Goal: Information Seeking & Learning: Find specific page/section

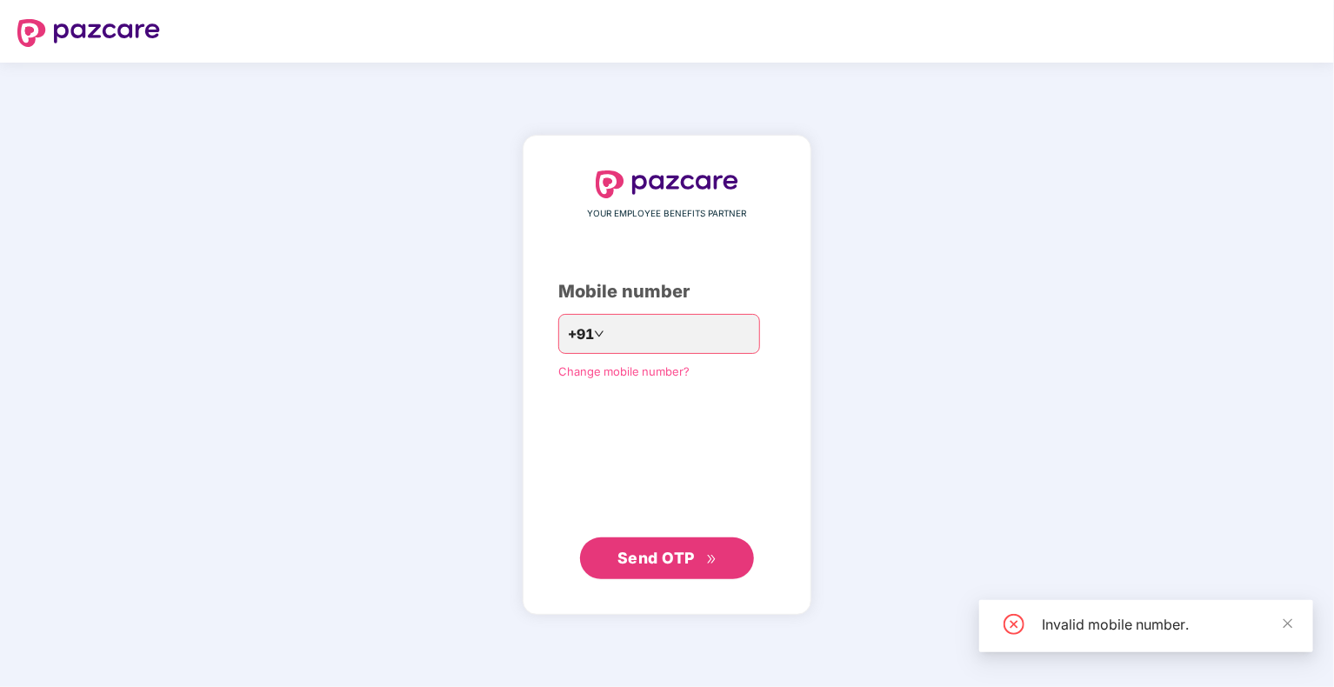
click at [619, 559] on span "Send OTP" at bounding box center [656, 558] width 77 height 18
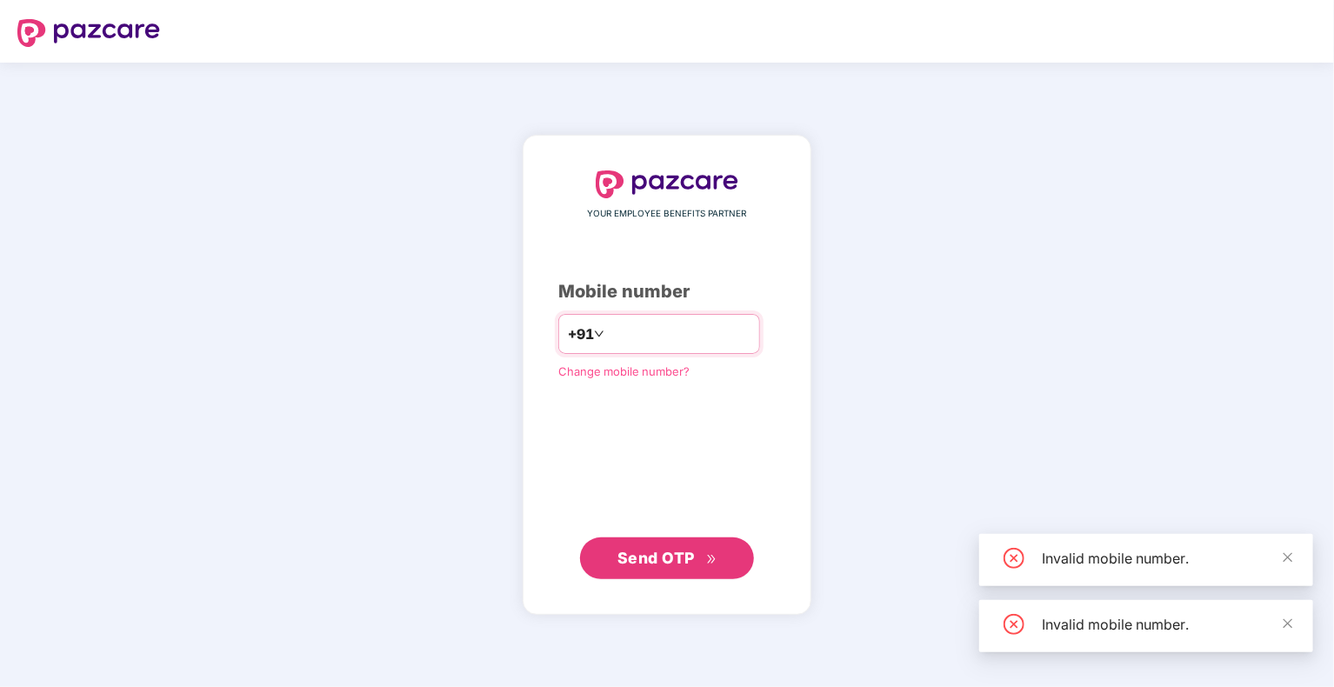
click at [707, 335] on input "*********" at bounding box center [679, 334] width 143 height 28
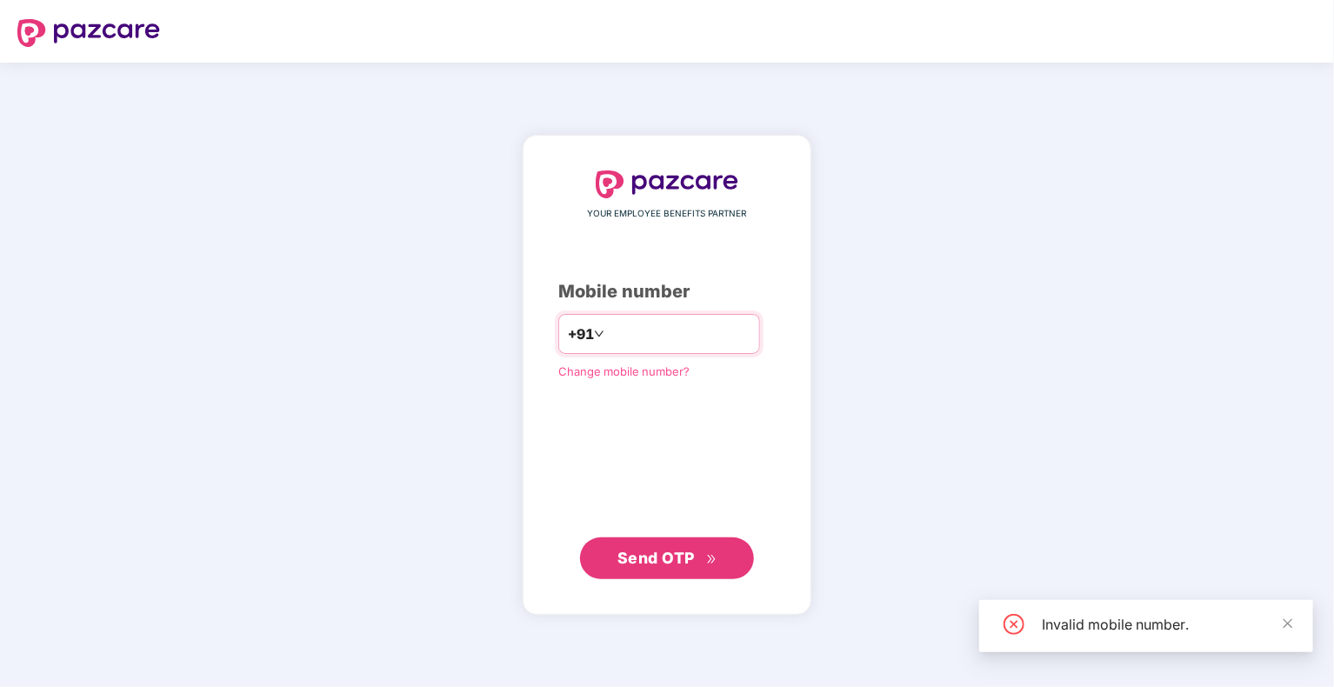
type input "**********"
click at [674, 539] on button "Send OTP" at bounding box center [667, 558] width 174 height 42
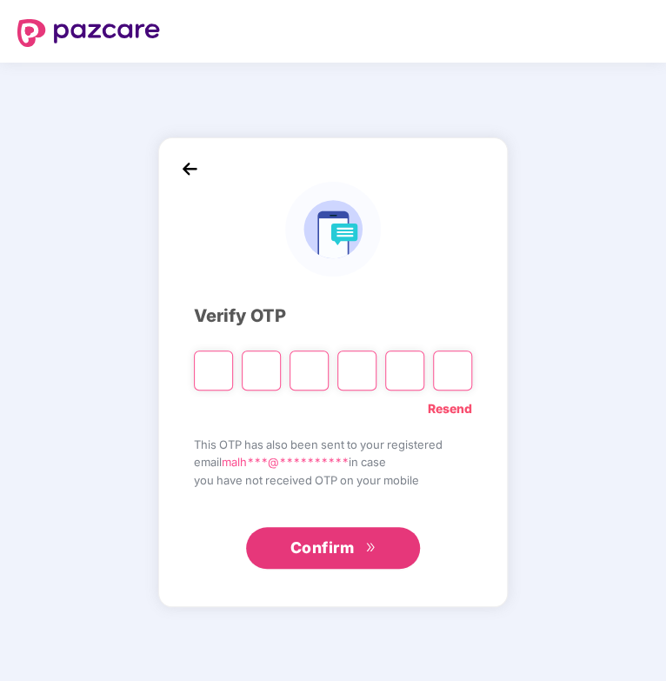
click at [207, 371] on input "Please enter verification code. Digit 1" at bounding box center [213, 371] width 39 height 40
type input "*"
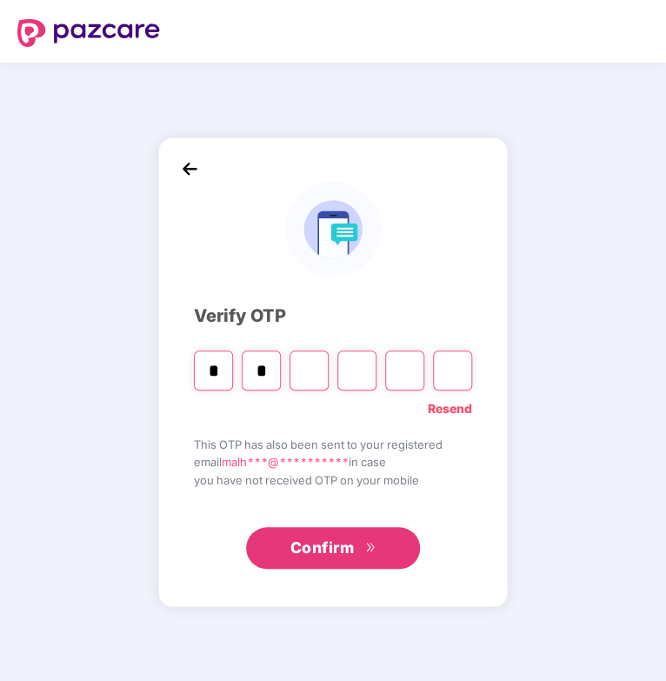
type input "*"
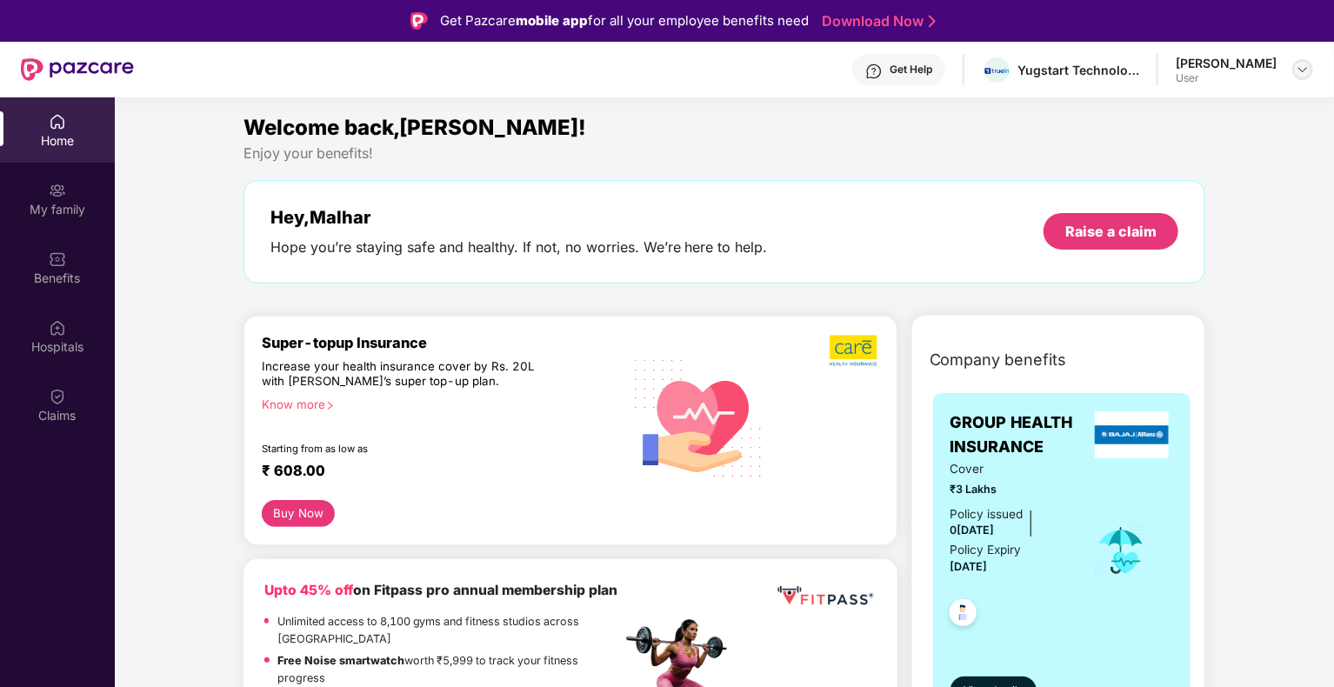
click at [1301, 75] on img at bounding box center [1303, 70] width 14 height 14
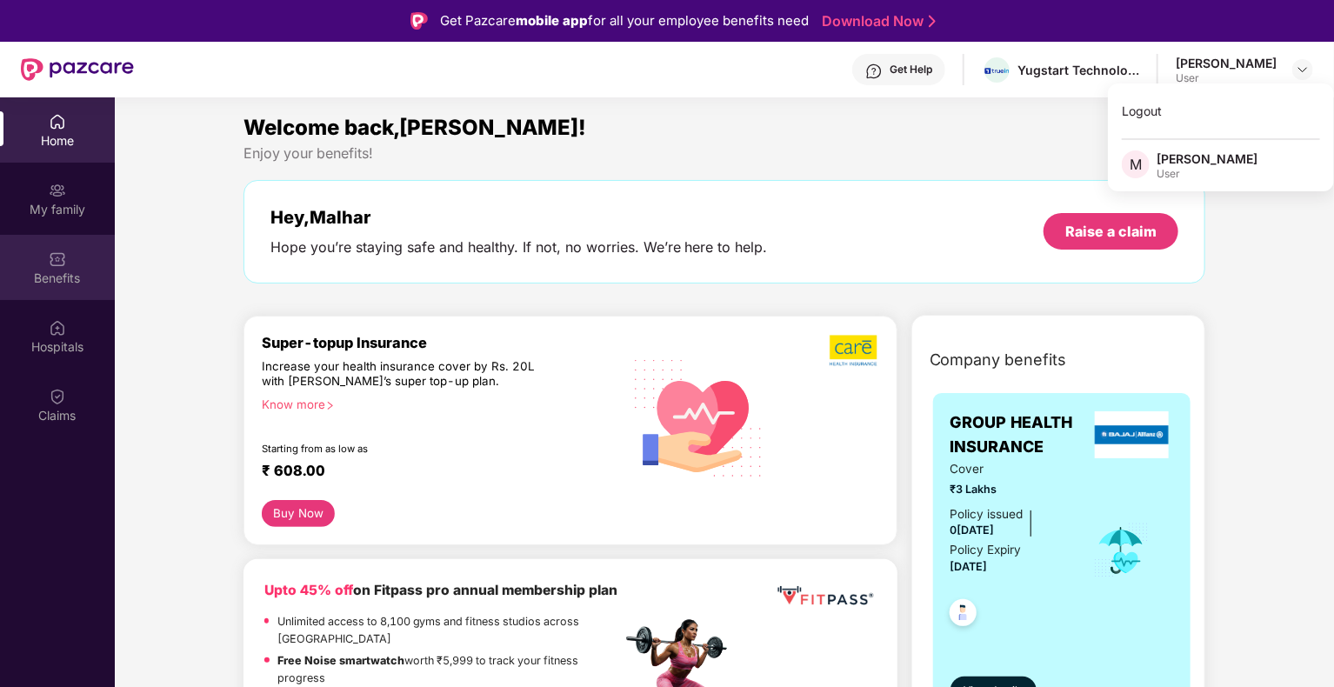
click at [65, 280] on div "Benefits" at bounding box center [57, 278] width 115 height 17
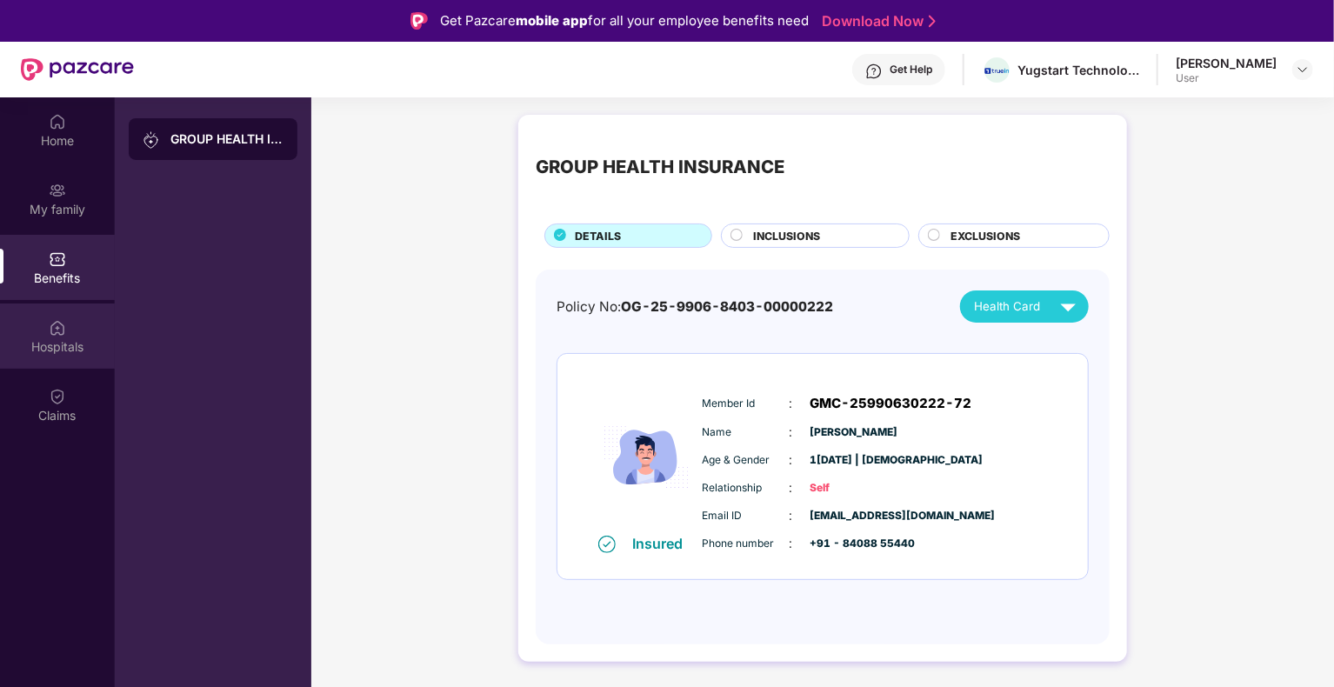
click at [57, 368] on div "Hospitals" at bounding box center [57, 336] width 115 height 65
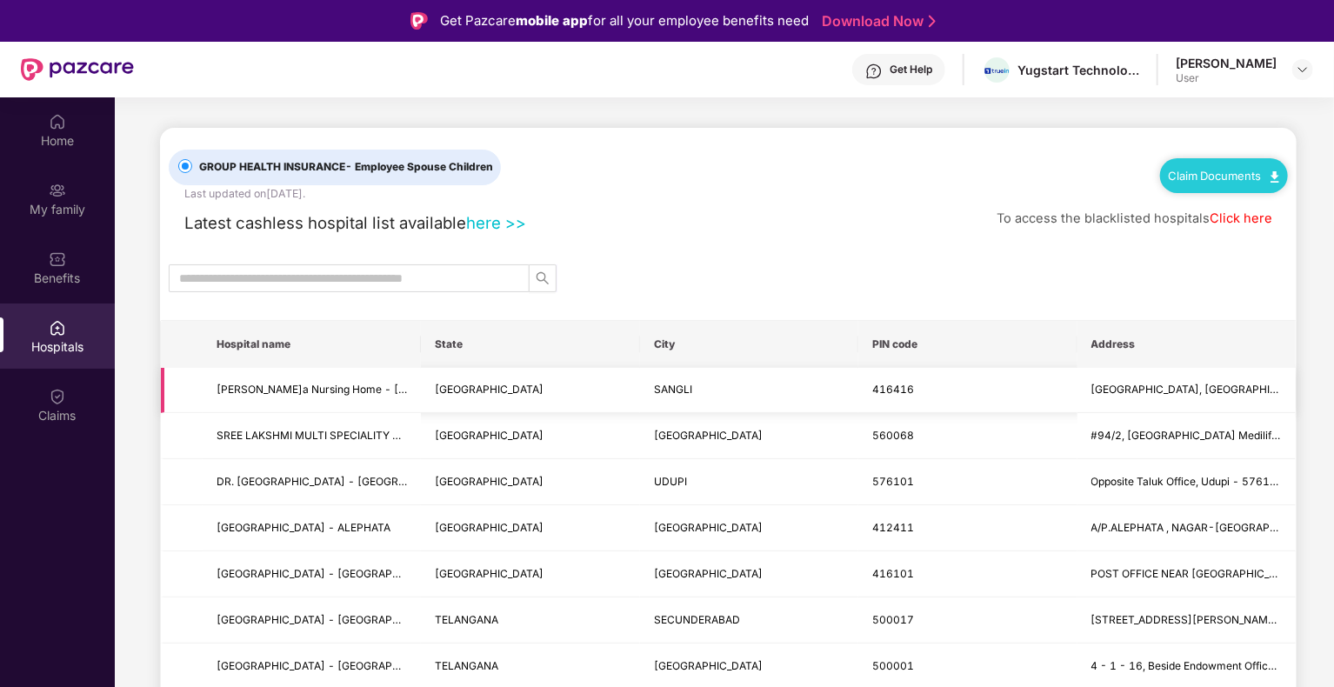
scroll to position [10, 0]
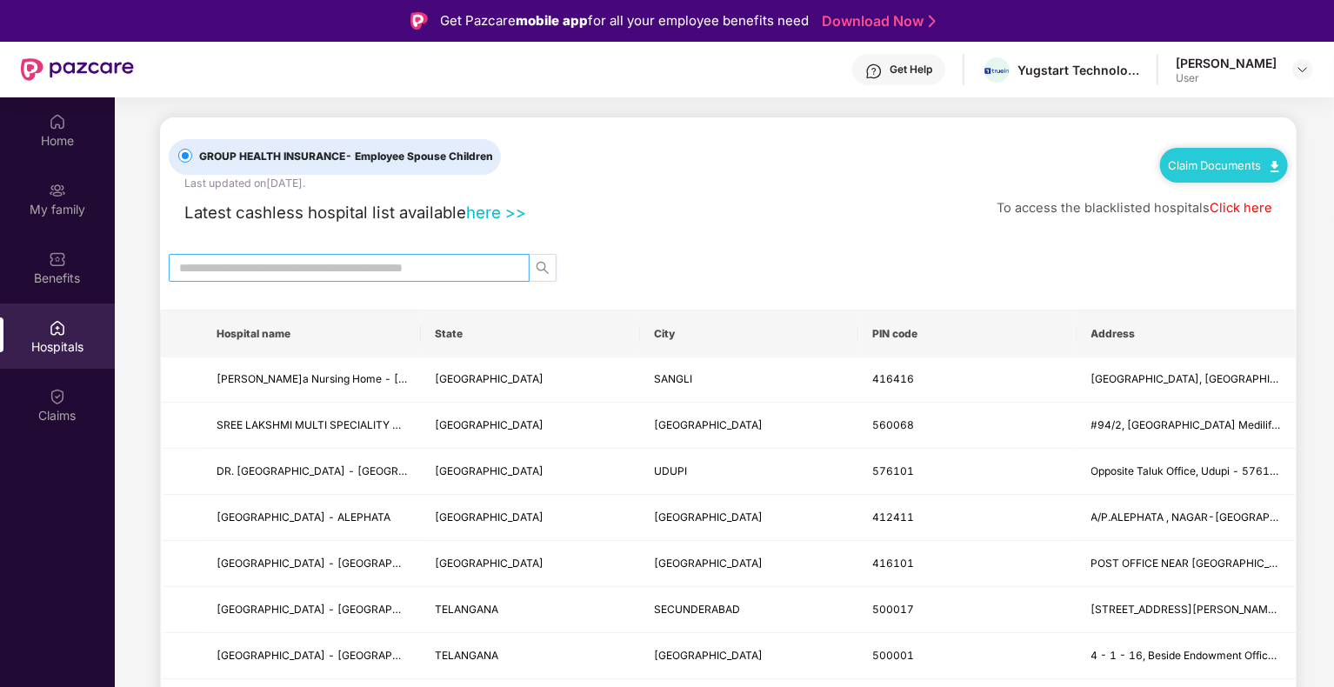
click at [390, 264] on input "text" at bounding box center [342, 267] width 326 height 19
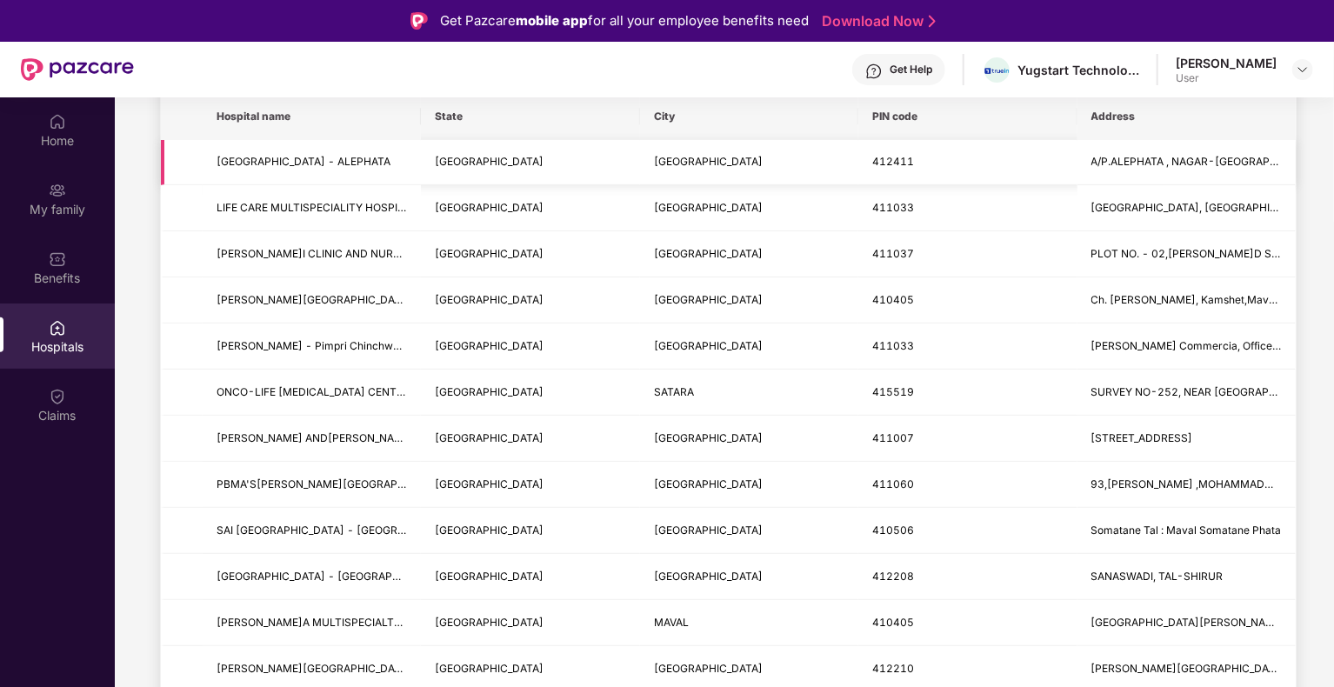
scroll to position [0, 0]
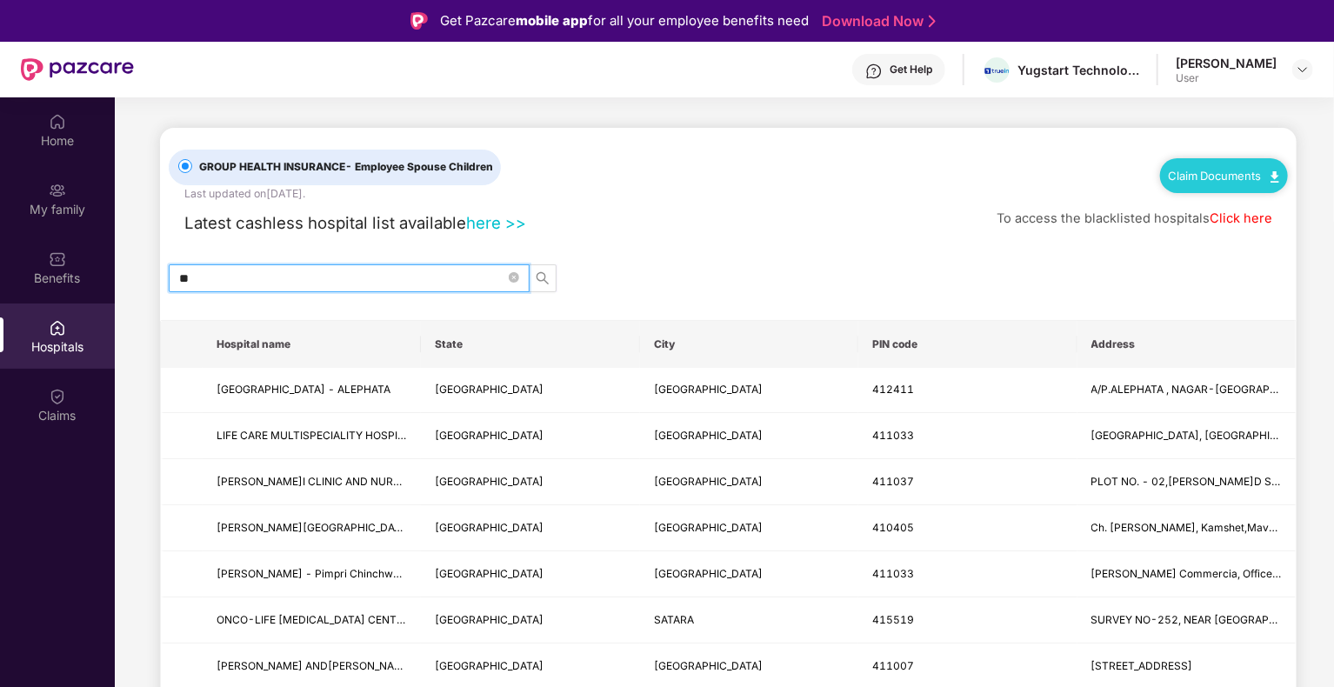
type input "*"
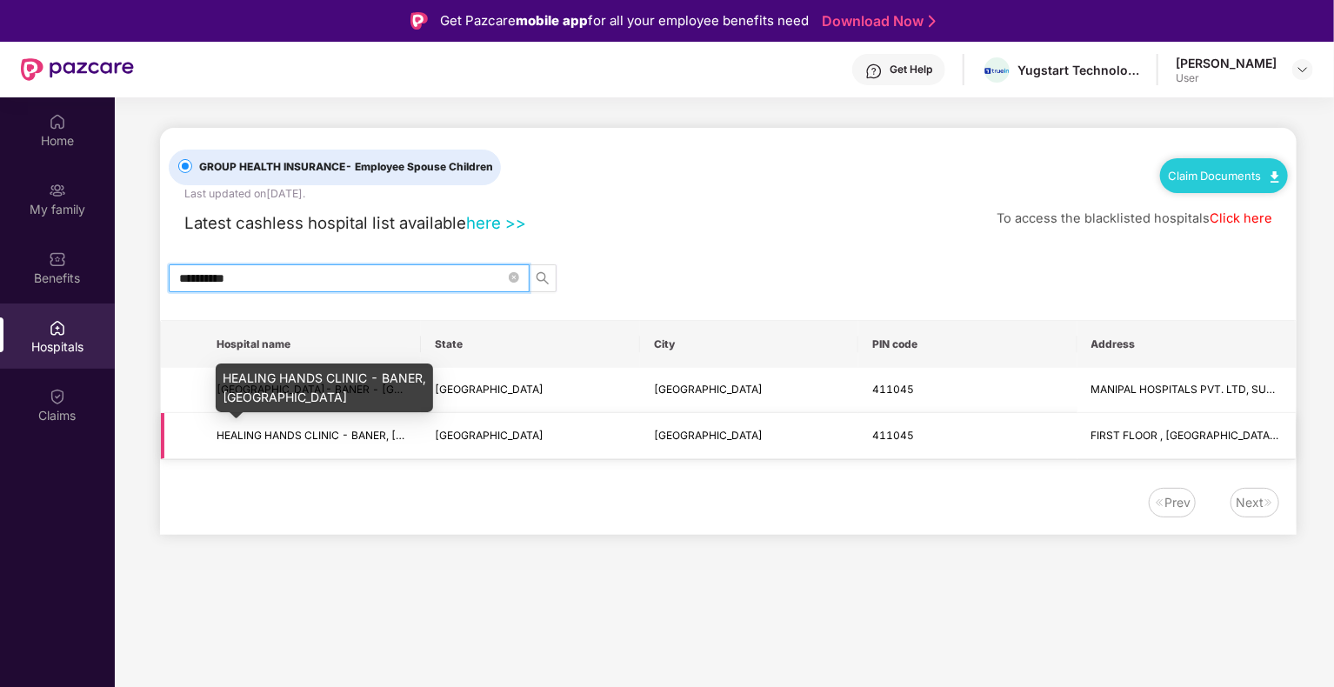
type input "**********"
click at [348, 437] on span "HEALING HANDS CLINIC - BANER, [GEOGRAPHIC_DATA]" at bounding box center [359, 435] width 284 height 13
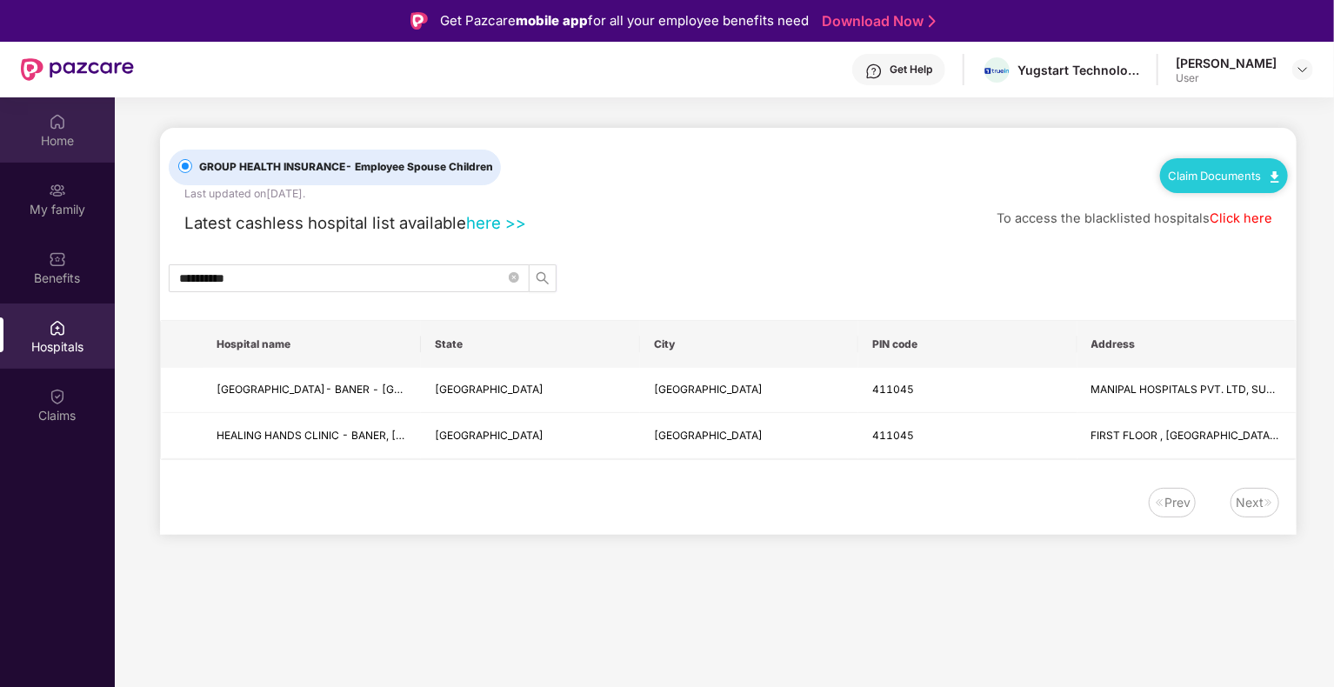
click at [84, 125] on div "Home" at bounding box center [57, 129] width 115 height 65
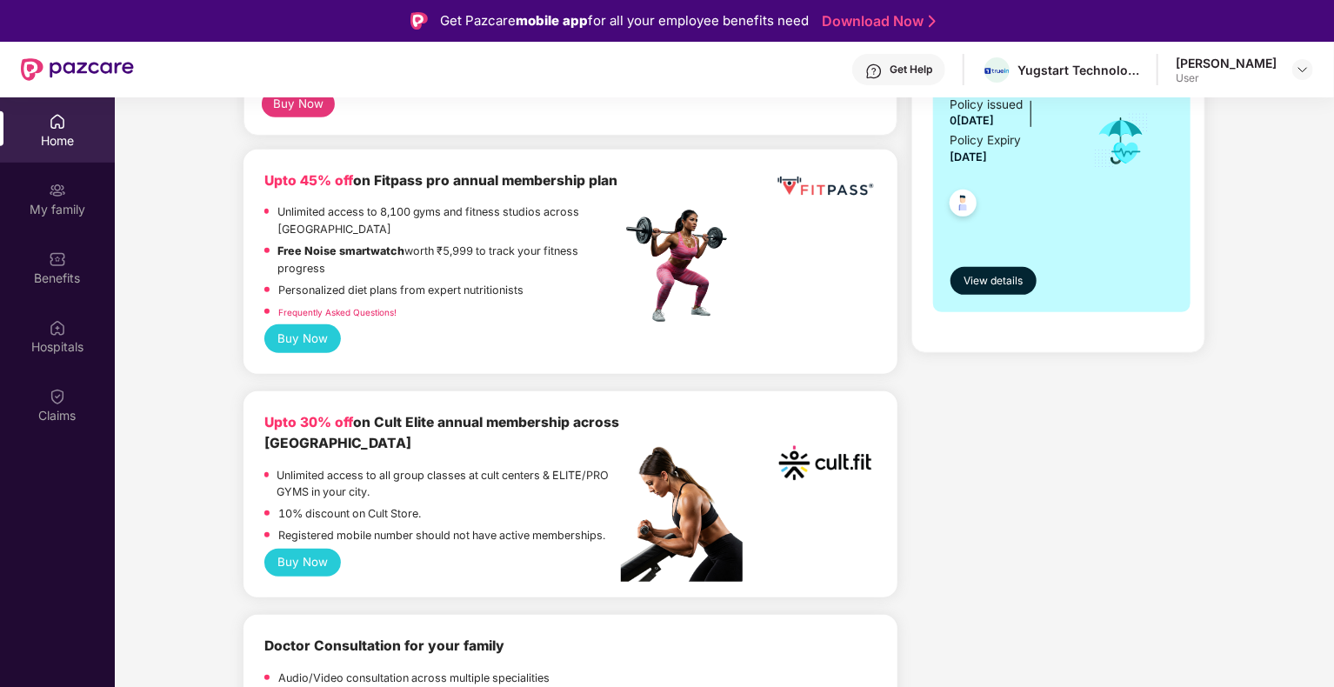
scroll to position [535, 0]
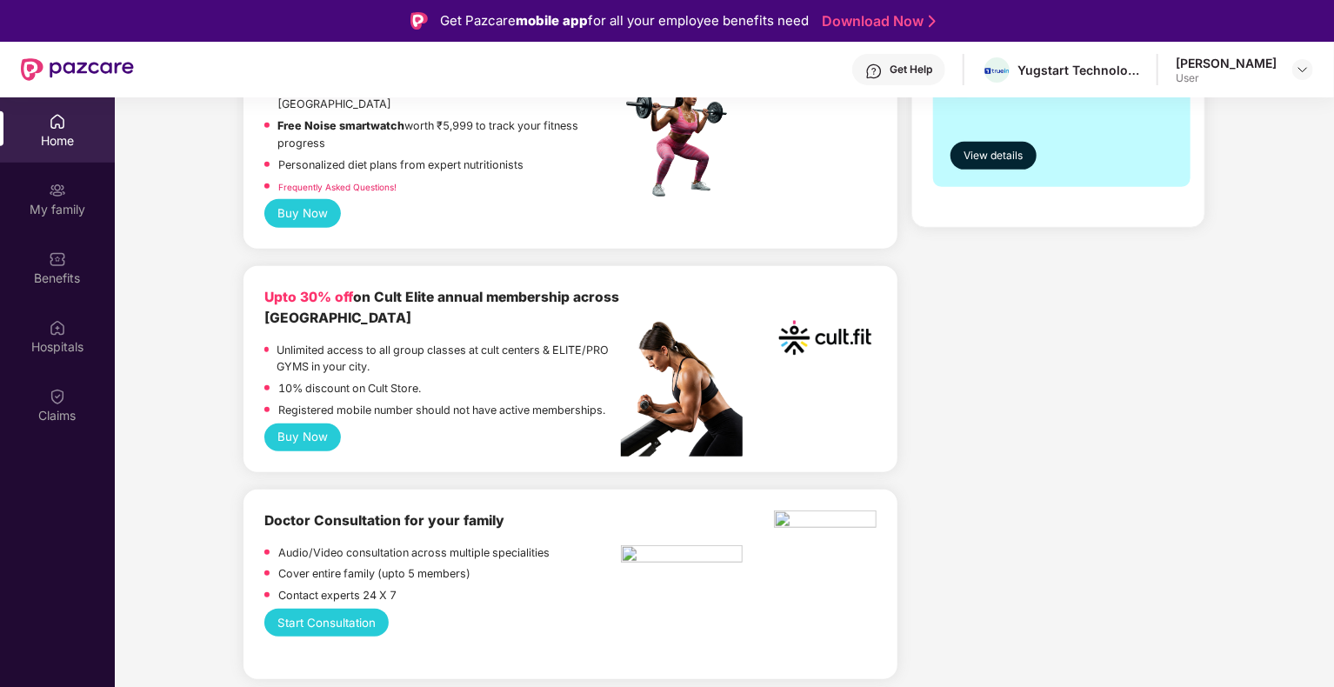
click at [311, 431] on button "Buy Now" at bounding box center [302, 438] width 77 height 28
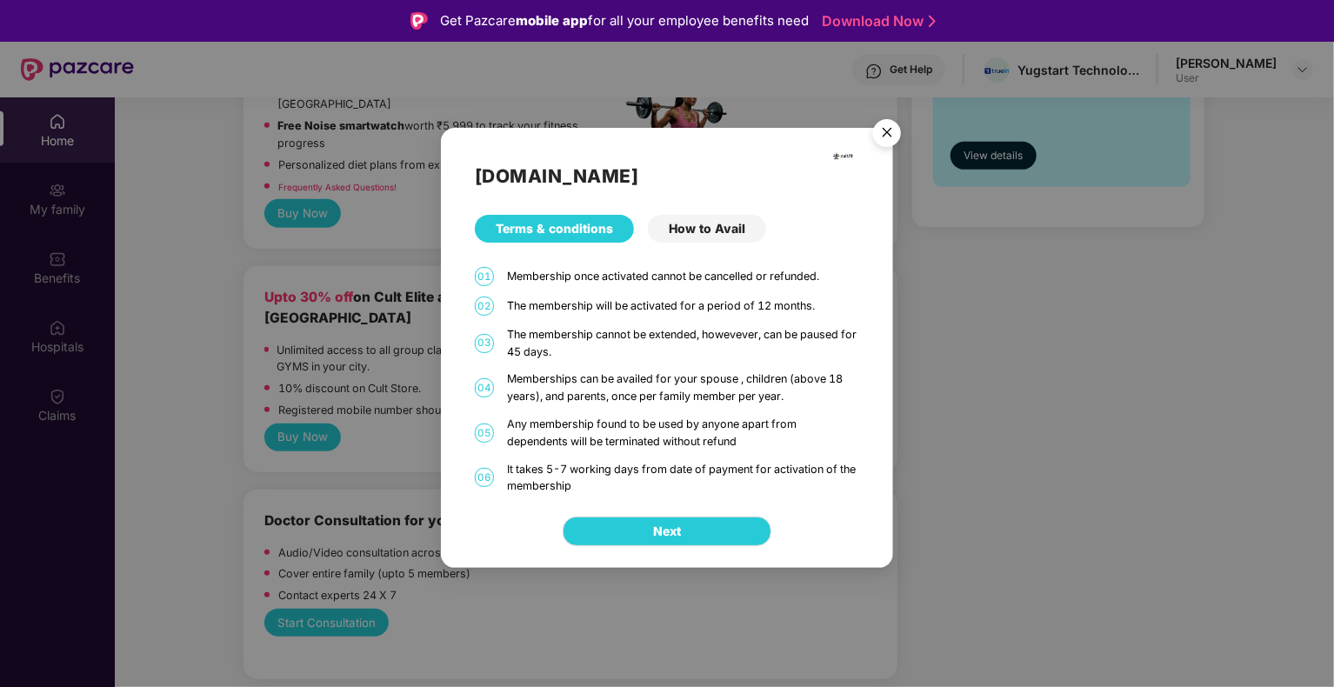
click at [728, 220] on div "How to Avail" at bounding box center [707, 229] width 118 height 28
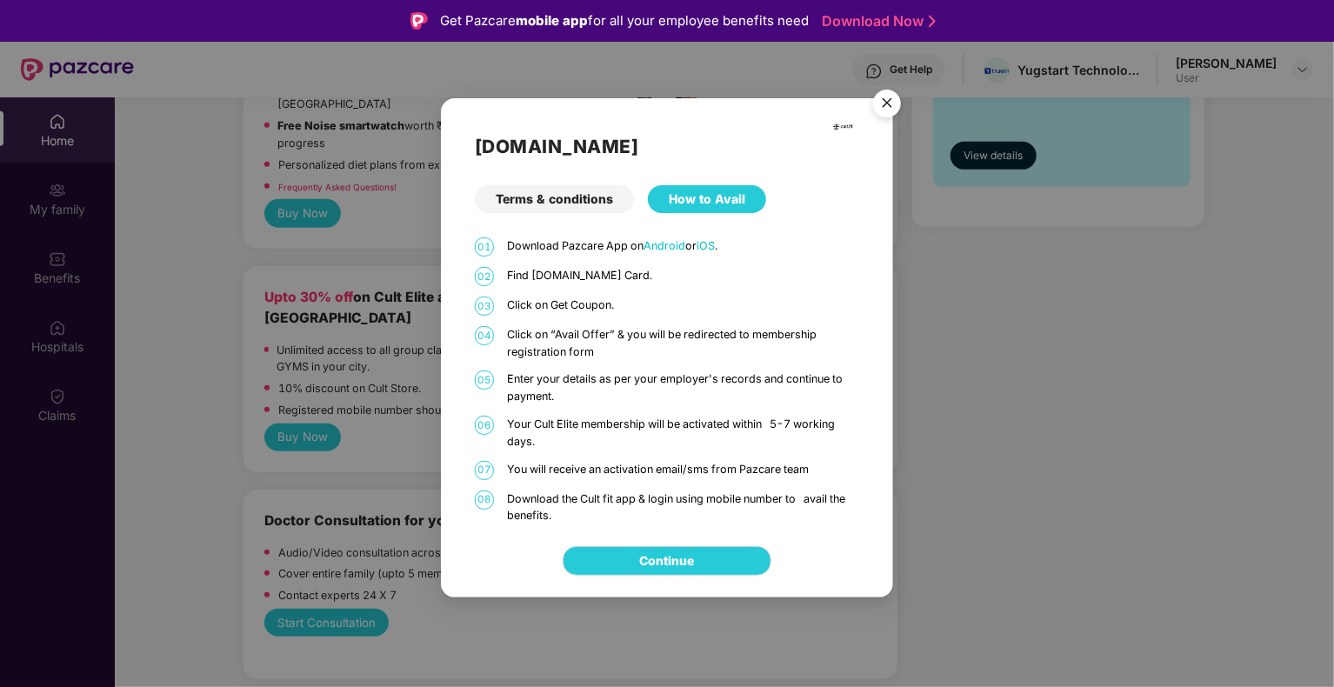
click at [894, 110] on img "Close" at bounding box center [887, 106] width 49 height 49
